Goal: Transaction & Acquisition: Purchase product/service

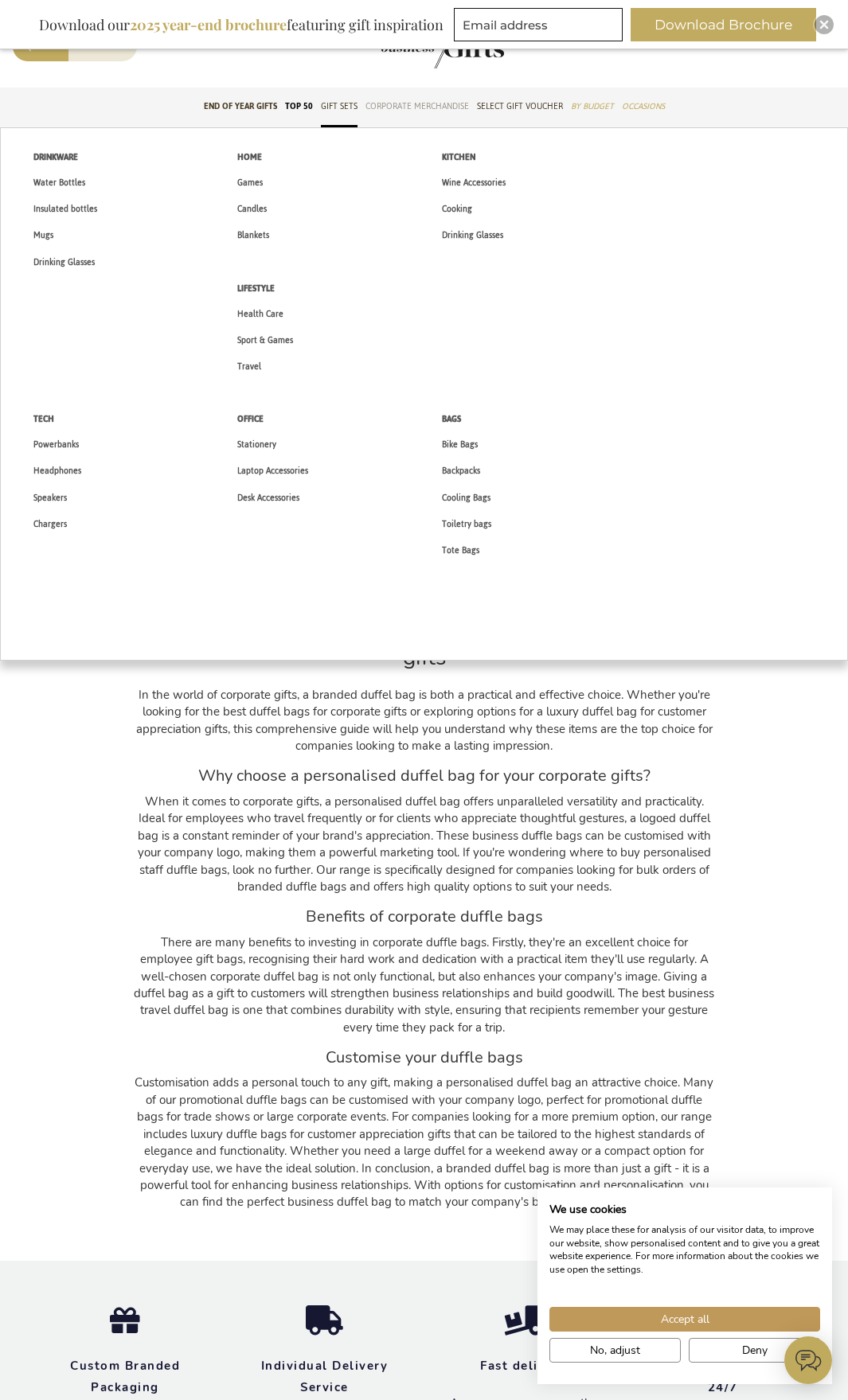
click at [416, 102] on span "Corporate Merchandise" at bounding box center [417, 106] width 104 height 17
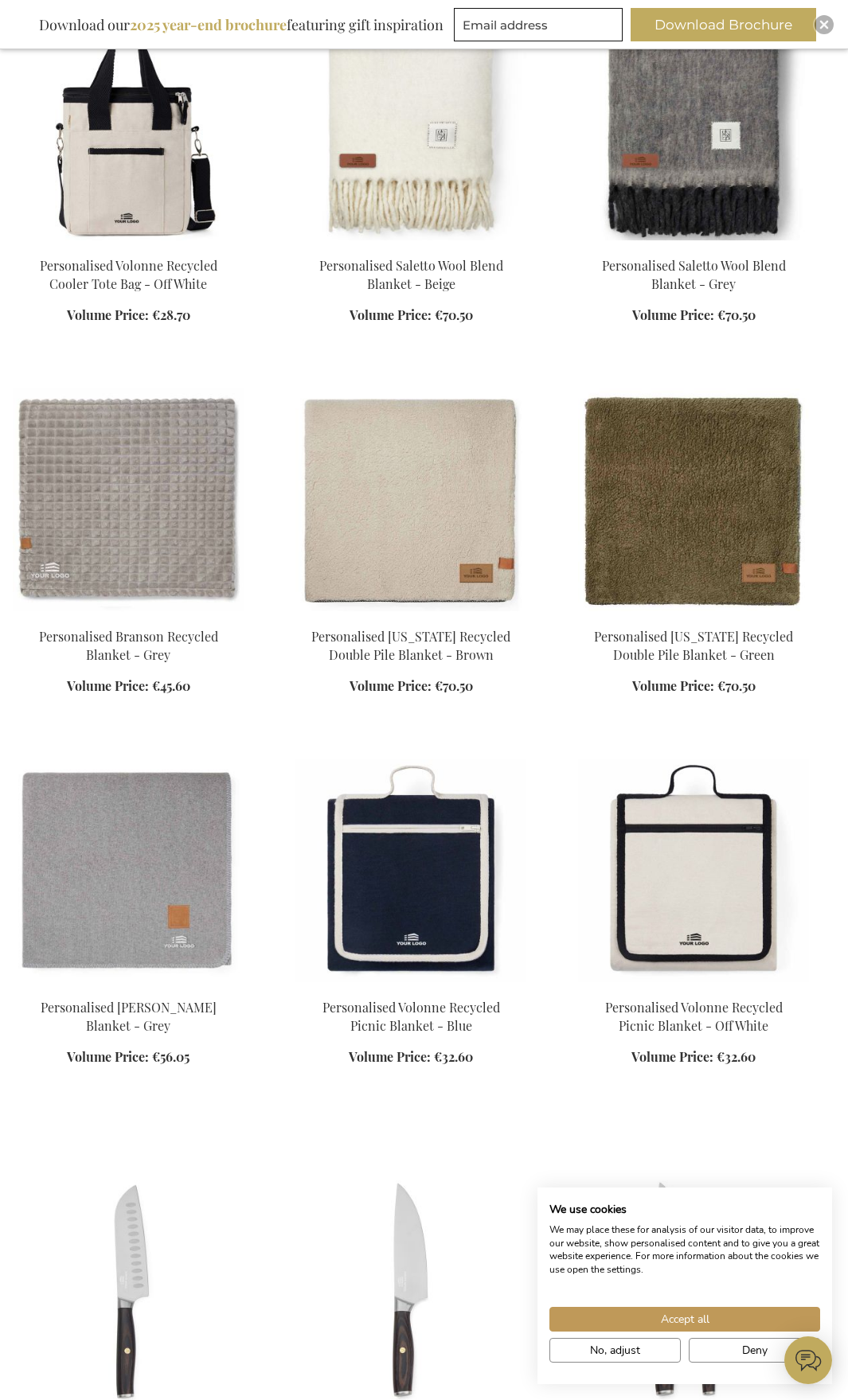
scroll to position [3024, 0]
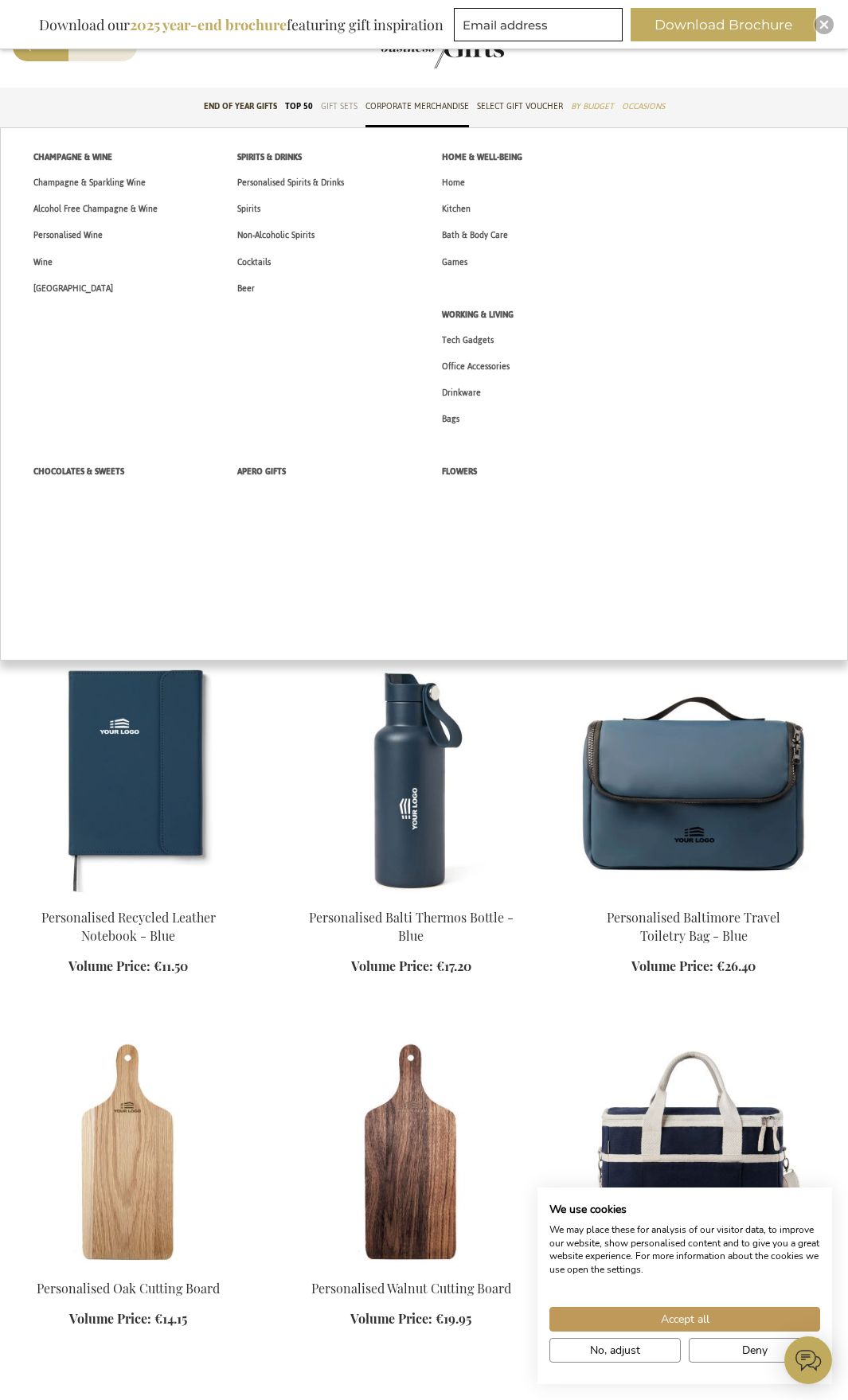
click at [343, 106] on span "Gift Sets" at bounding box center [338, 106] width 37 height 17
